Goal: Information Seeking & Learning: Learn about a topic

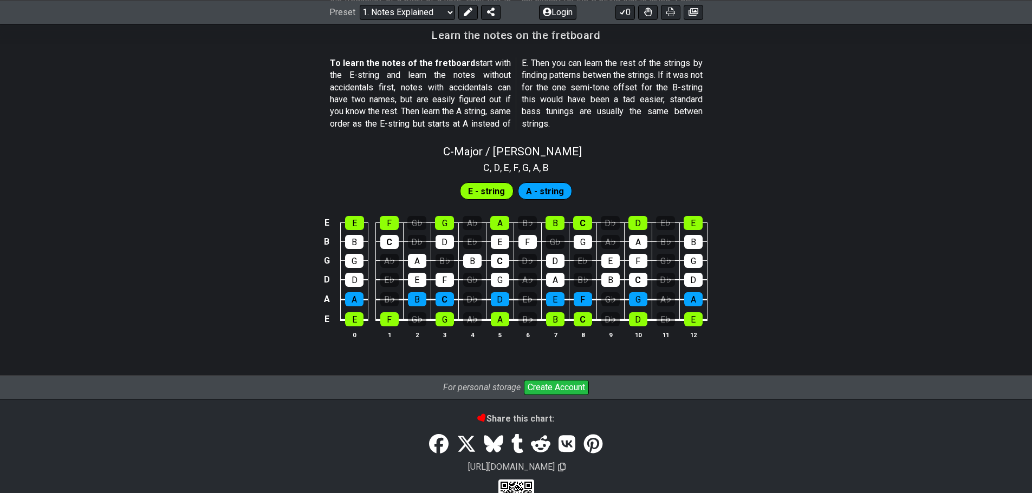
scroll to position [1015, 0]
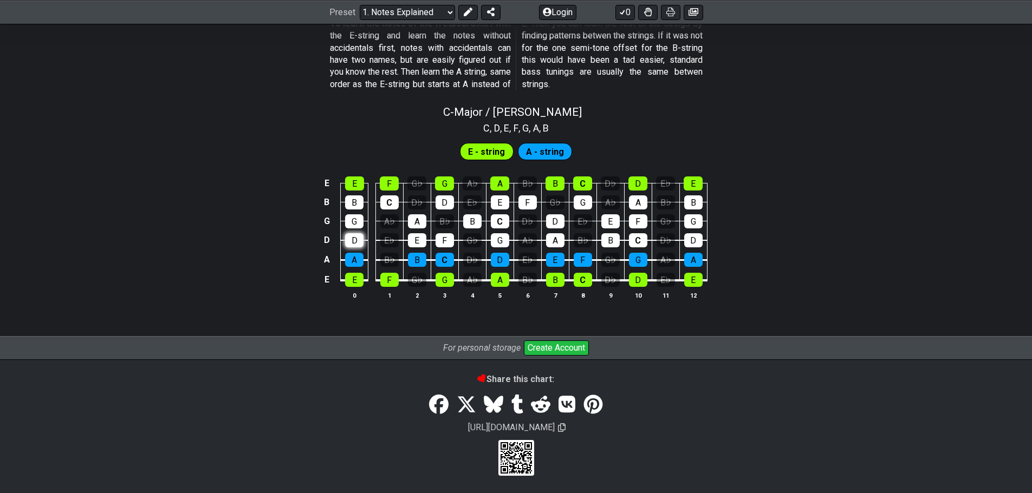
scroll to position [964, 0]
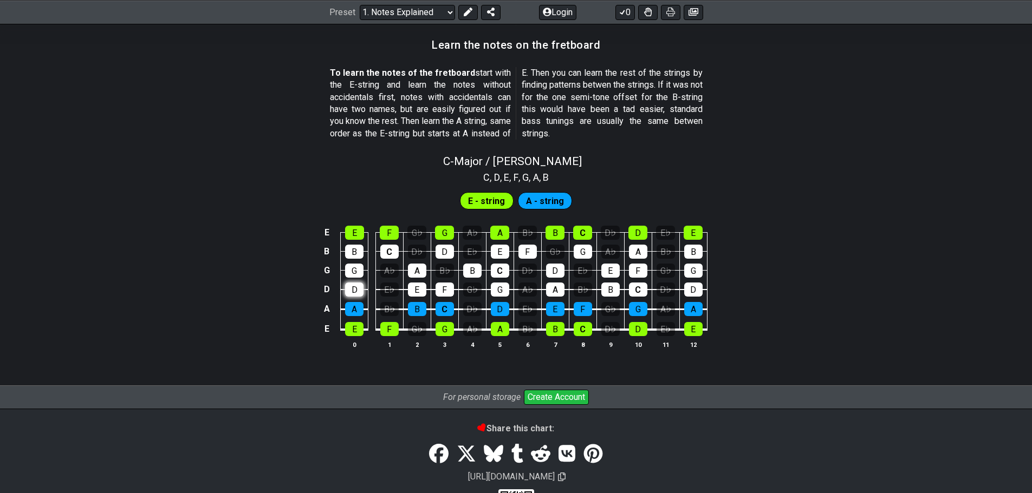
click at [355, 241] on tbody "E E F G♭ G A♭ A B♭ B C D♭ D E♭ E B B C D♭ D E♭ E F G♭ G A♭ A B♭ B G G A♭ A B♭ B…" at bounding box center [513, 277] width 387 height 127
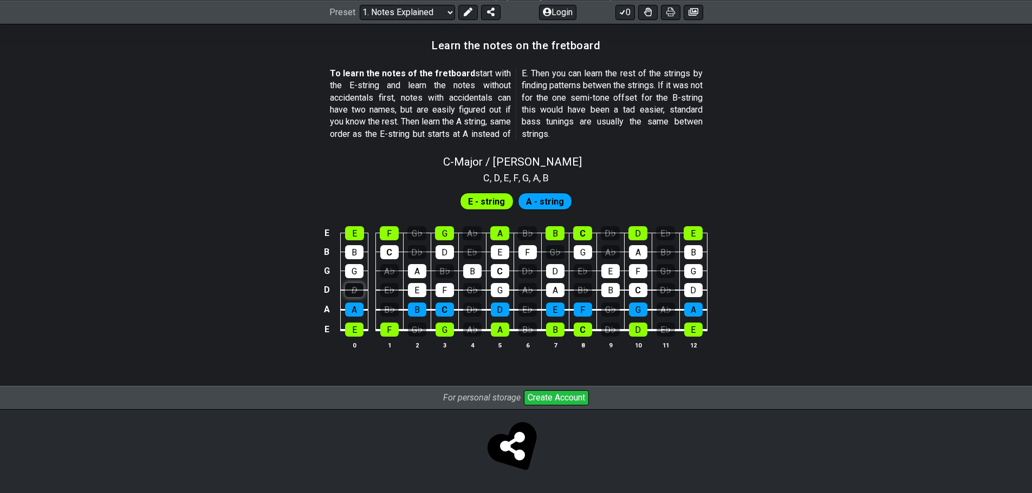
click at [351, 285] on div "D" at bounding box center [354, 290] width 18 height 14
click at [386, 288] on div "E♭" at bounding box center [389, 290] width 18 height 14
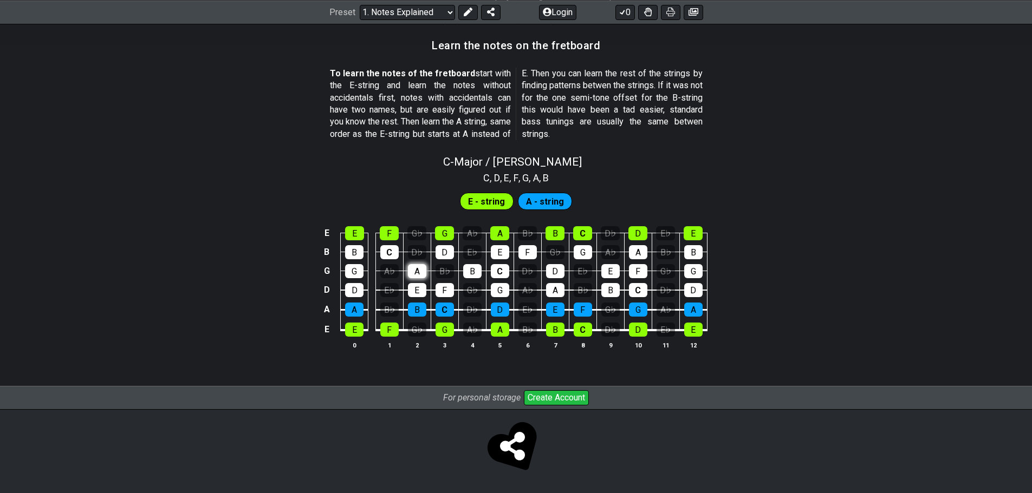
click at [417, 267] on div "A" at bounding box center [417, 271] width 18 height 14
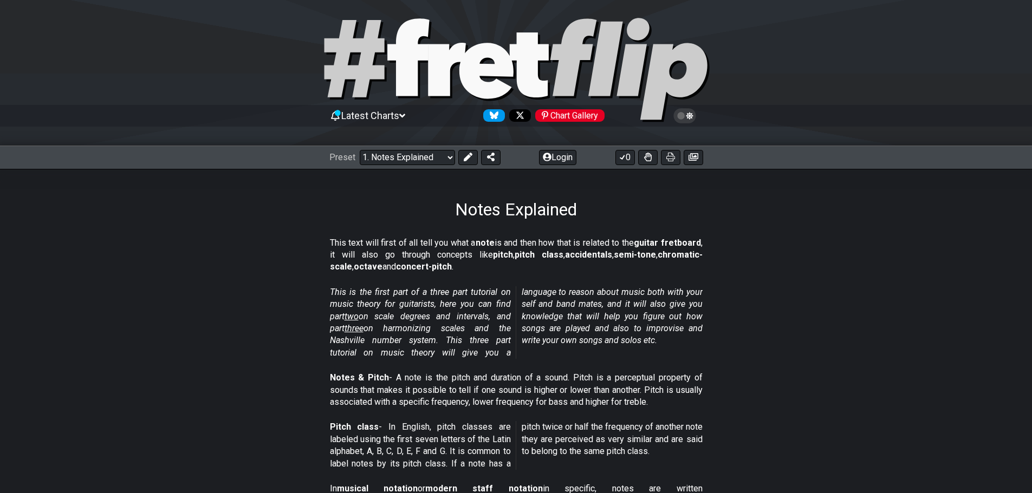
scroll to position [0, 0]
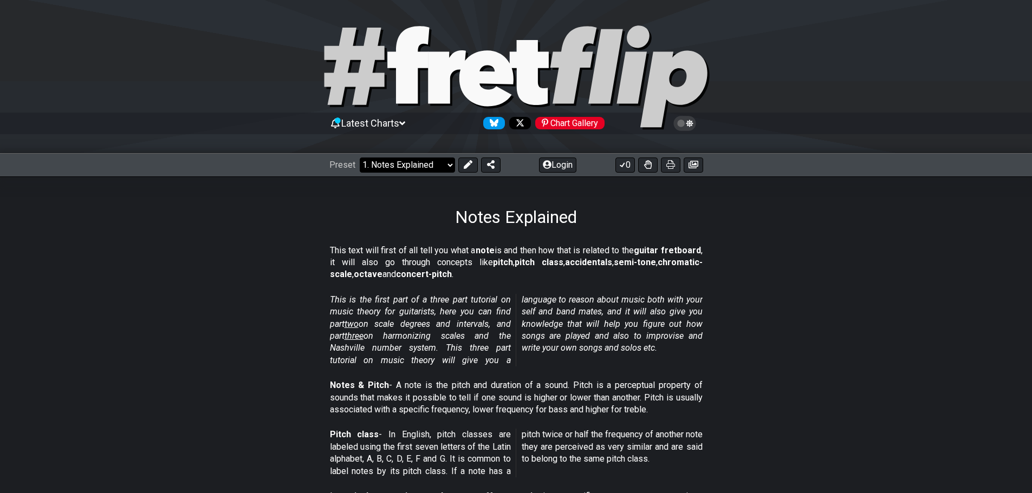
click at [402, 164] on select "Welcome to #fretflip! Initial Preset Custom Preset Minor Pentatonic Major Penta…" at bounding box center [407, 165] width 95 height 15
click at [360, 158] on select "Welcome to #fretflip! Initial Preset Custom Preset Minor Pentatonic Major Penta…" at bounding box center [407, 165] width 95 height 15
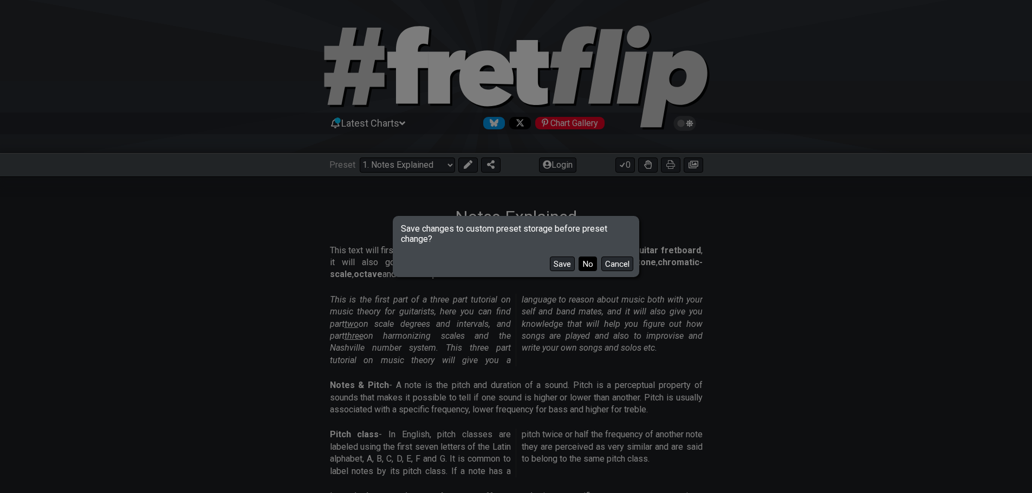
click at [586, 262] on button "No" at bounding box center [588, 264] width 18 height 15
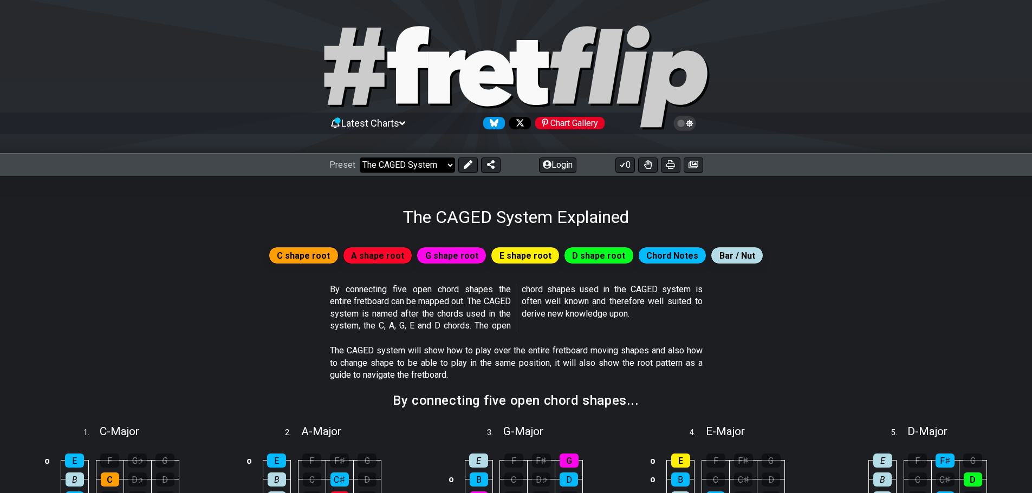
click at [369, 158] on select "Welcome to #fretflip! Initial Preset Custom Preset Minor Pentatonic Major Penta…" at bounding box center [407, 165] width 95 height 15
click at [360, 158] on select "Welcome to #fretflip! Initial Preset Custom Preset Minor Pentatonic Major Penta…" at bounding box center [407, 165] width 95 height 15
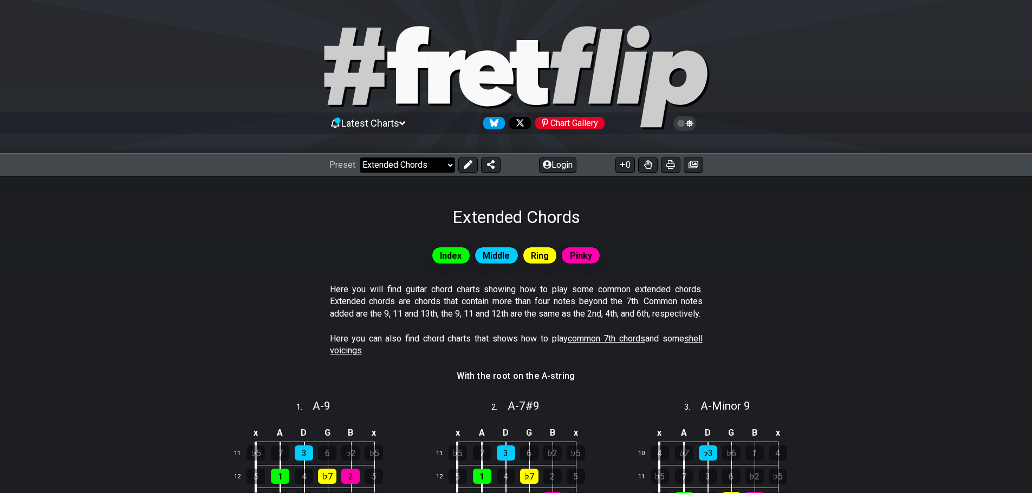
click at [401, 166] on select "Welcome to #fretflip! Initial Preset Custom Preset Minor Pentatonic Major Penta…" at bounding box center [407, 165] width 95 height 15
click at [360, 158] on select "Welcome to #fretflip! Initial Preset Custom Preset Minor Pentatonic Major Penta…" at bounding box center [407, 165] width 95 height 15
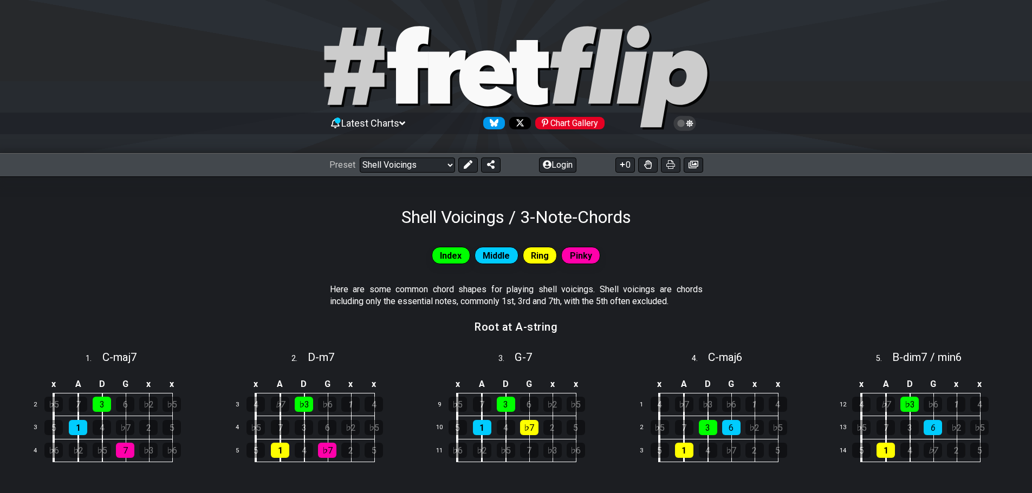
click at [433, 154] on div "Preset Welcome to #fretflip! Initial Preset Custom Preset Minor Pentatonic Majo…" at bounding box center [516, 165] width 1032 height 24
click at [429, 163] on select "Welcome to #fretflip! Initial Preset Custom Preset Minor Pentatonic Major Penta…" at bounding box center [407, 165] width 95 height 15
click at [360, 158] on select "Welcome to #fretflip! Initial Preset Custom Preset Minor Pentatonic Major Penta…" at bounding box center [407, 165] width 95 height 15
select select "/guitar-scales"
select select "C"
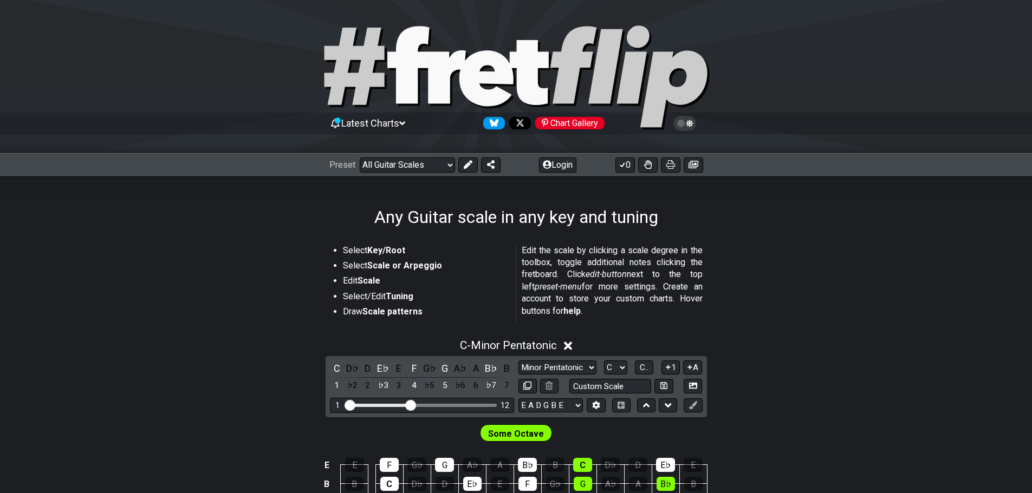
click at [392, 177] on div "Any Guitar scale in any key and tuning" at bounding box center [516, 202] width 1032 height 51
click at [395, 168] on select "Welcome to #fretflip! Initial Preset Custom Preset Minor Pentatonic Major Penta…" at bounding box center [407, 165] width 95 height 15
click at [360, 158] on select "Welcome to #fretflip! Initial Preset Custom Preset Minor Pentatonic Major Penta…" at bounding box center [407, 165] width 95 height 15
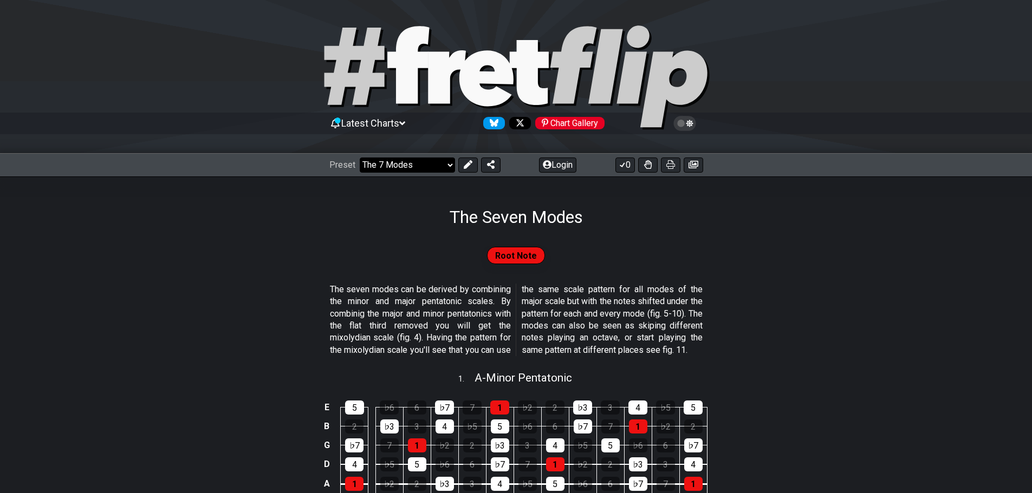
click at [399, 164] on select "Welcome to #fretflip! Initial Preset Custom Preset Minor Pentatonic Major Penta…" at bounding box center [407, 165] width 95 height 15
click at [360, 158] on select "Welcome to #fretflip! Initial Preset Custom Preset Minor Pentatonic Major Penta…" at bounding box center [407, 165] width 95 height 15
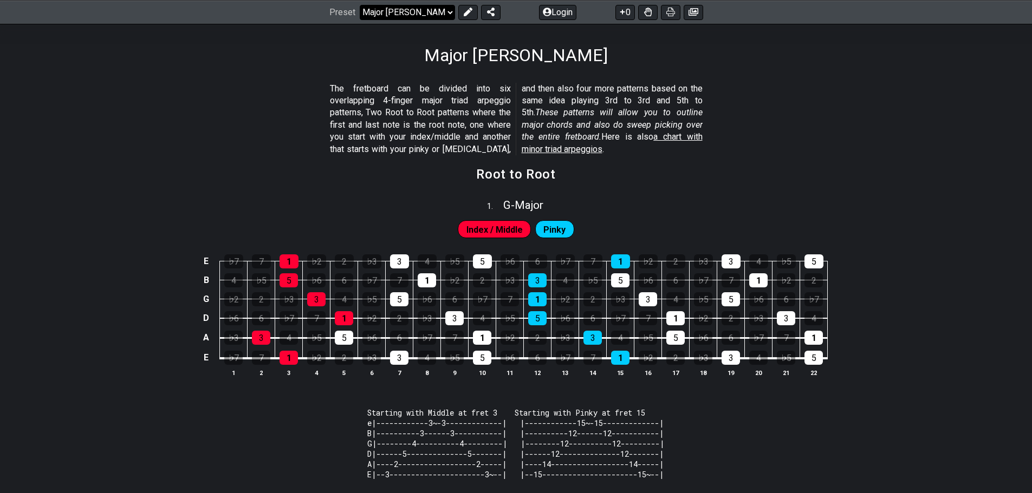
scroll to position [163, 0]
click at [428, 12] on select "Welcome to #fretflip! Initial Preset Custom Preset Minor Pentatonic Major Penta…" at bounding box center [407, 11] width 95 height 15
click at [360, 4] on select "Welcome to #fretflip! Initial Preset Custom Preset Minor Pentatonic Major Penta…" at bounding box center [407, 11] width 95 height 15
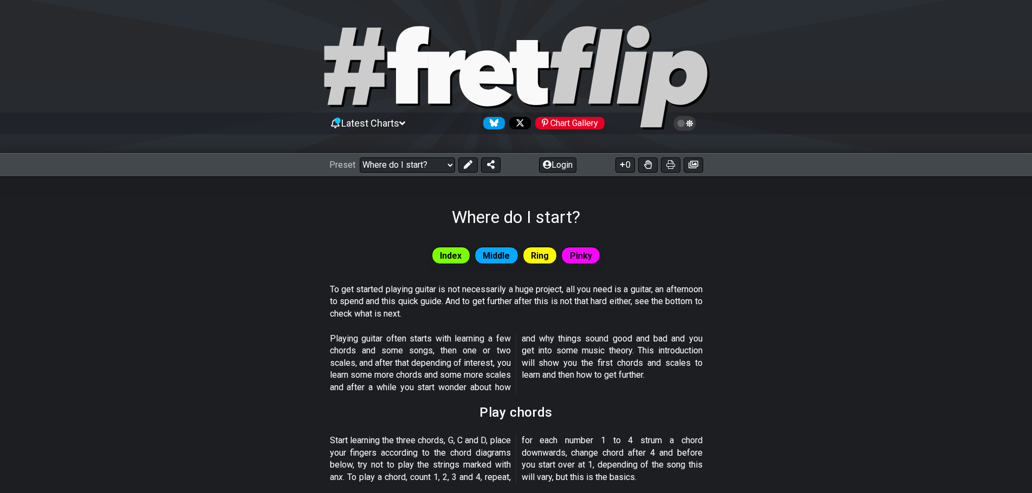
click at [485, 90] on icon at bounding box center [486, 78] width 54 height 56
select select "/welcome"
select select "C"
